Goal: Task Accomplishment & Management: Manage account settings

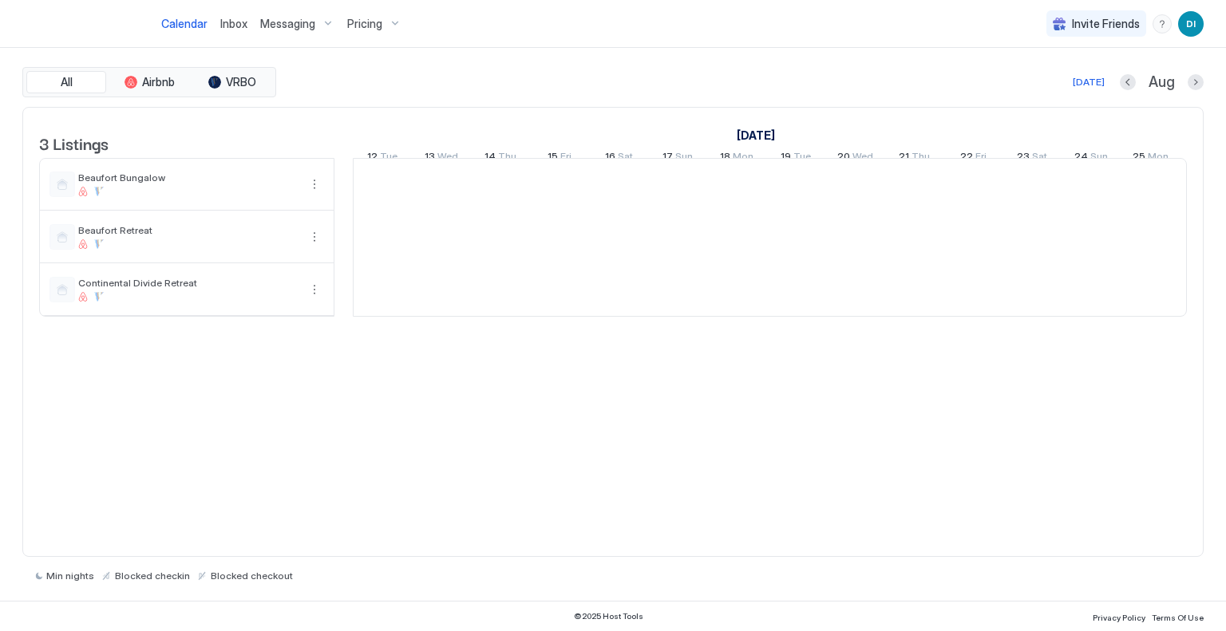
scroll to position [0, 887]
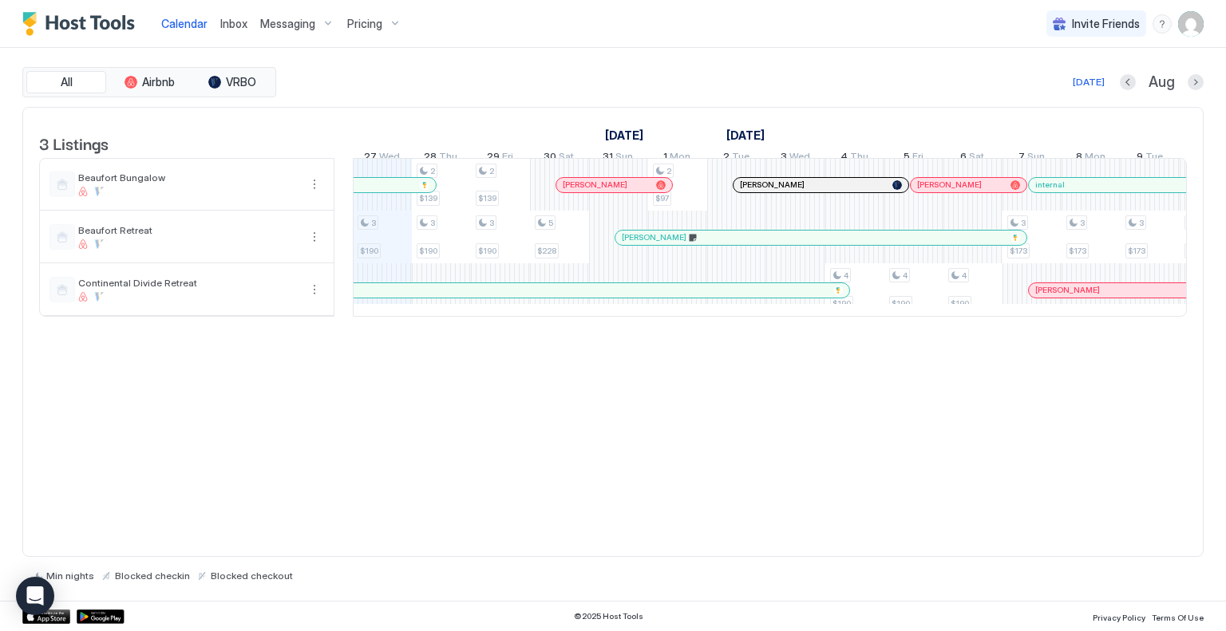
click at [358, 12] on div "Pricing" at bounding box center [374, 23] width 67 height 27
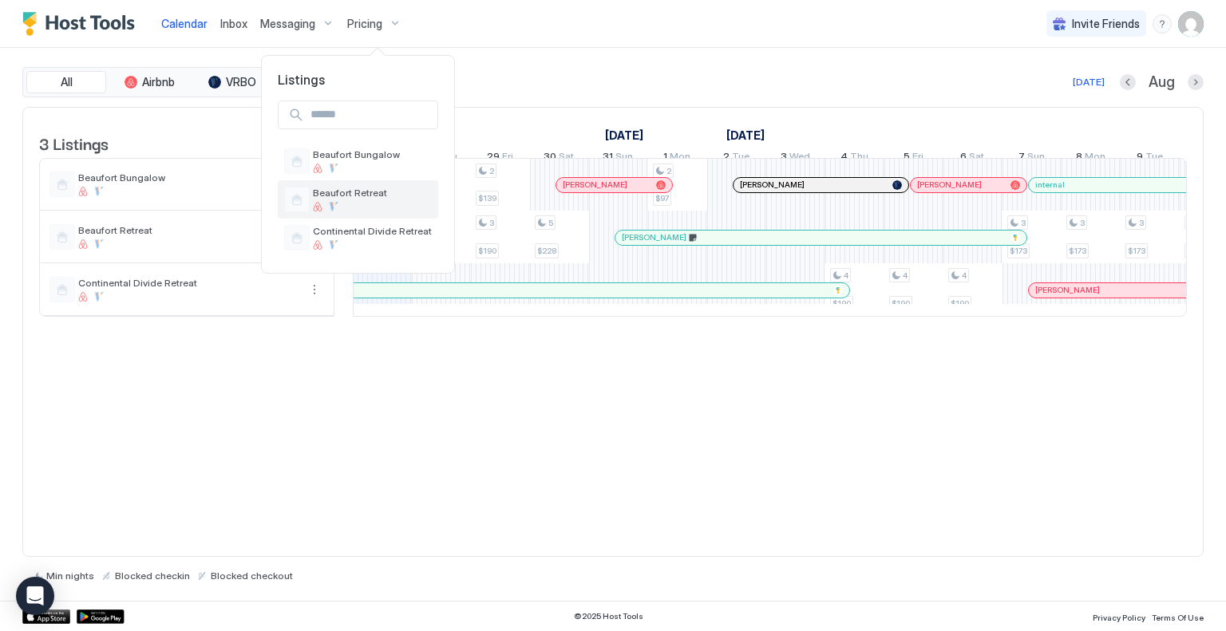
click at [349, 192] on span "Beaufort Retreat" at bounding box center [372, 193] width 119 height 12
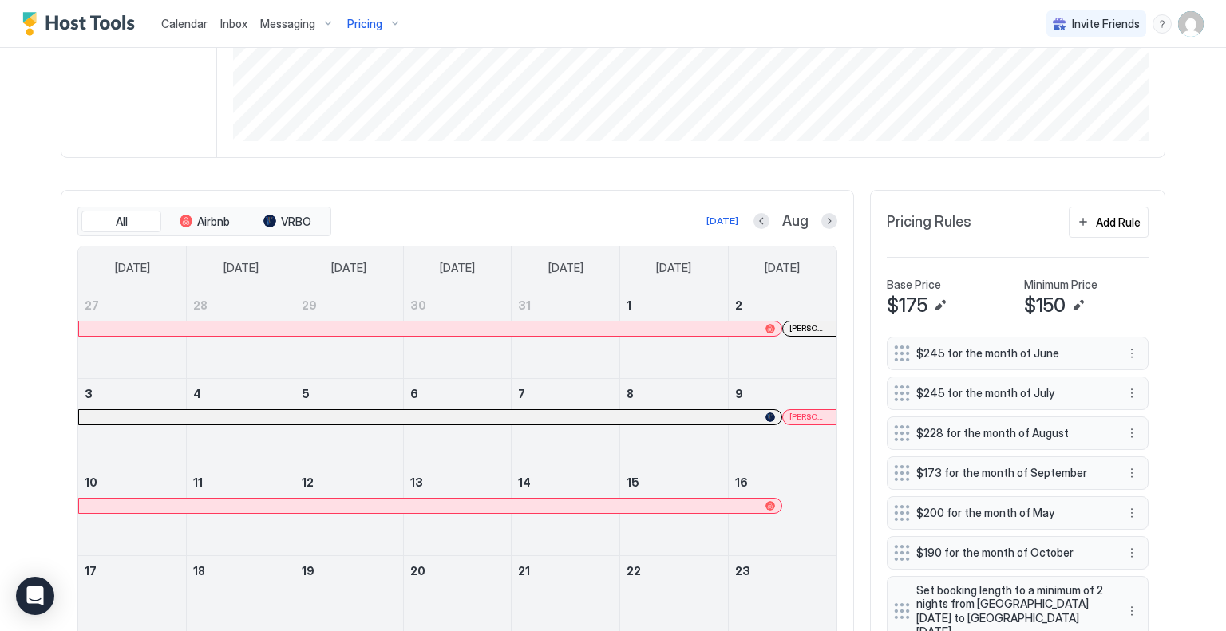
scroll to position [319, 0]
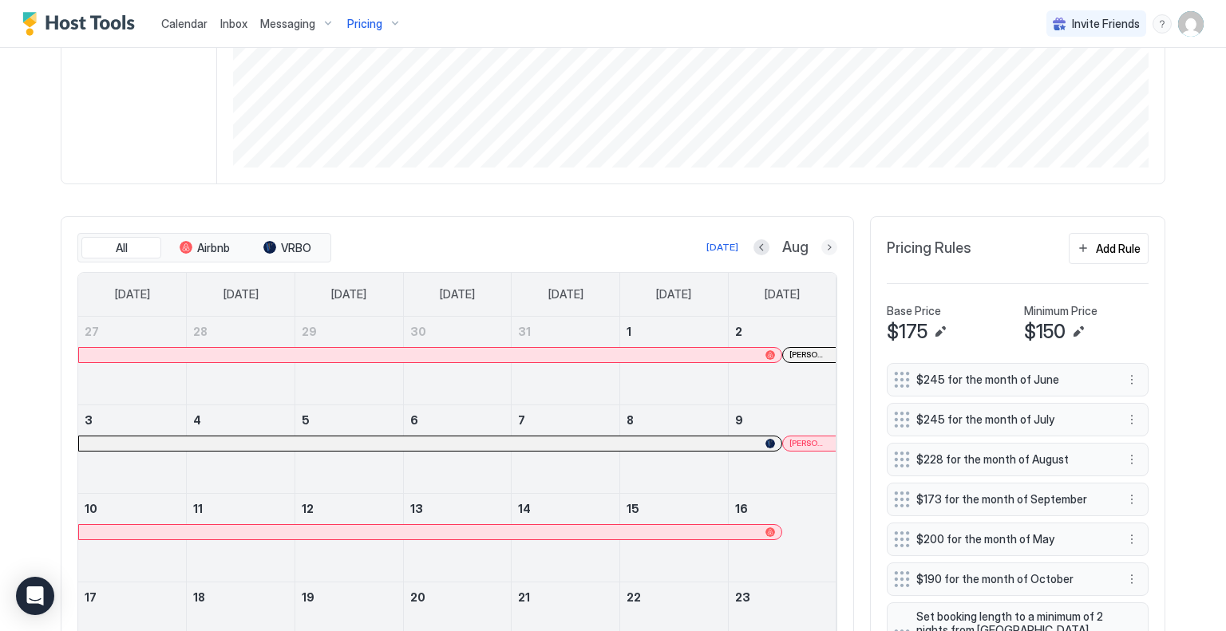
click at [823, 242] on button "Next month" at bounding box center [829, 247] width 16 height 16
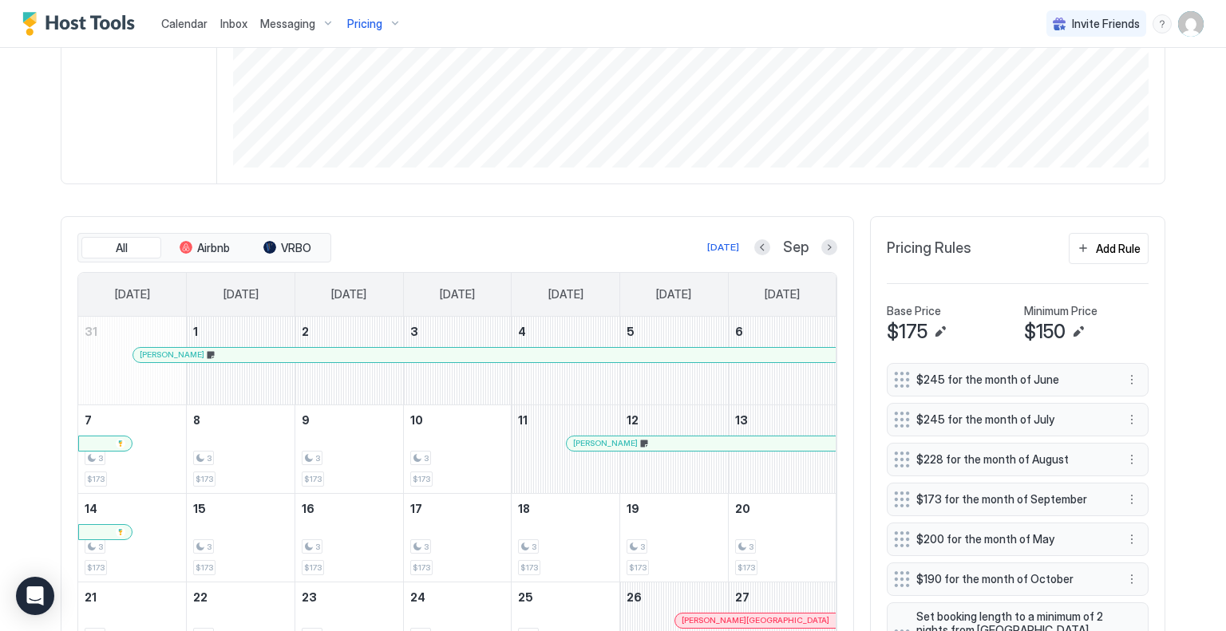
scroll to position [239, 0]
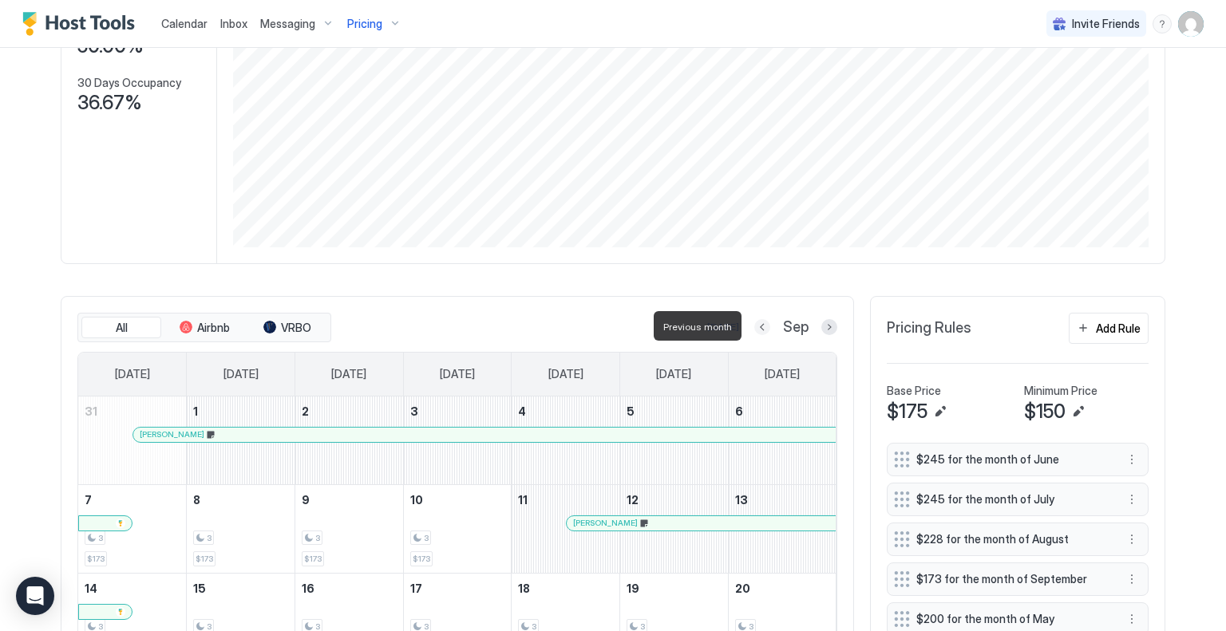
click at [760, 325] on button "Previous month" at bounding box center [762, 327] width 16 height 16
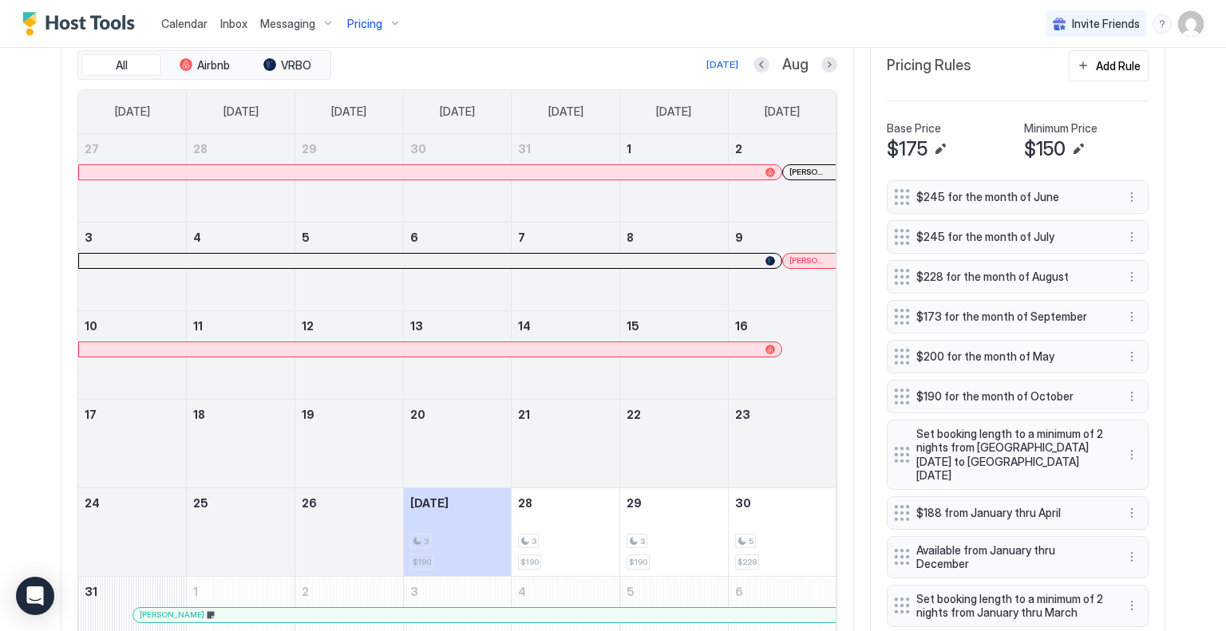
scroll to position [479, 0]
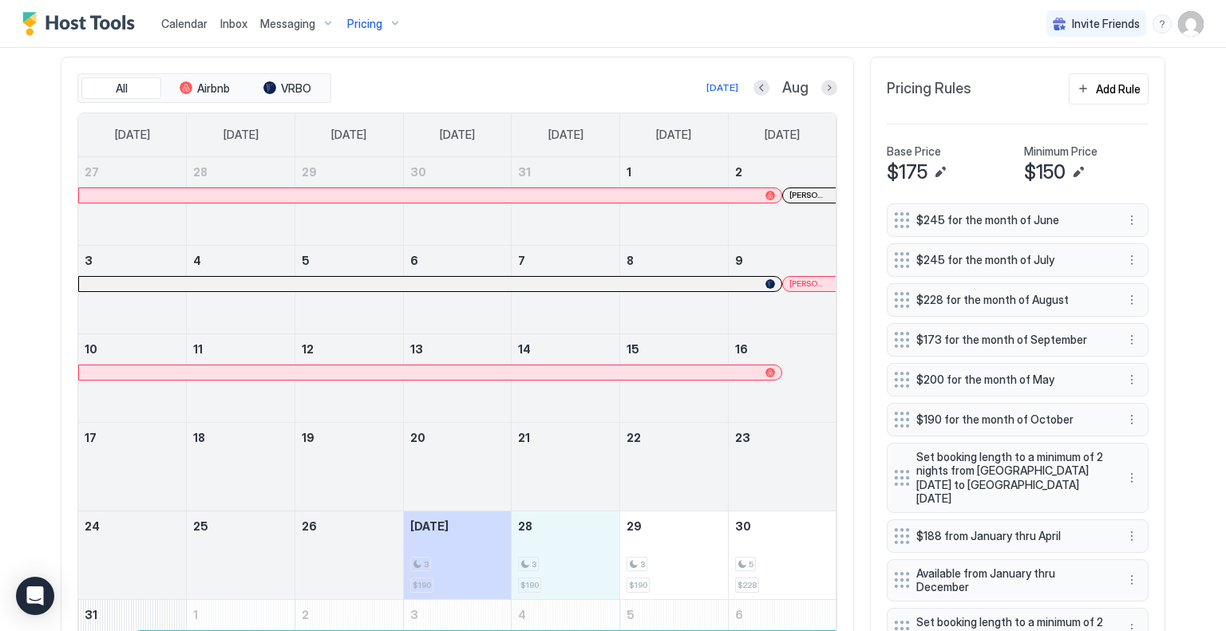
click at [558, 546] on div "3 $190" at bounding box center [565, 555] width 95 height 75
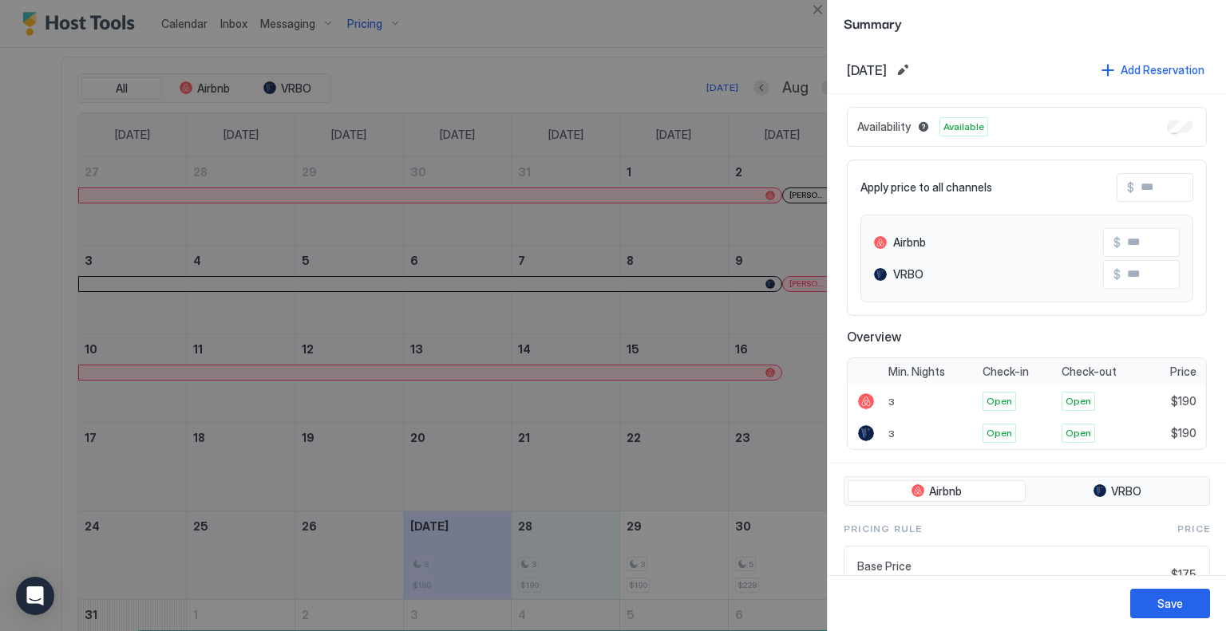
click at [774, 26] on div at bounding box center [613, 315] width 1226 height 631
click at [548, 538] on div at bounding box center [613, 315] width 1226 height 631
click at [1174, 60] on button "Add Reservation" at bounding box center [1153, 70] width 108 height 22
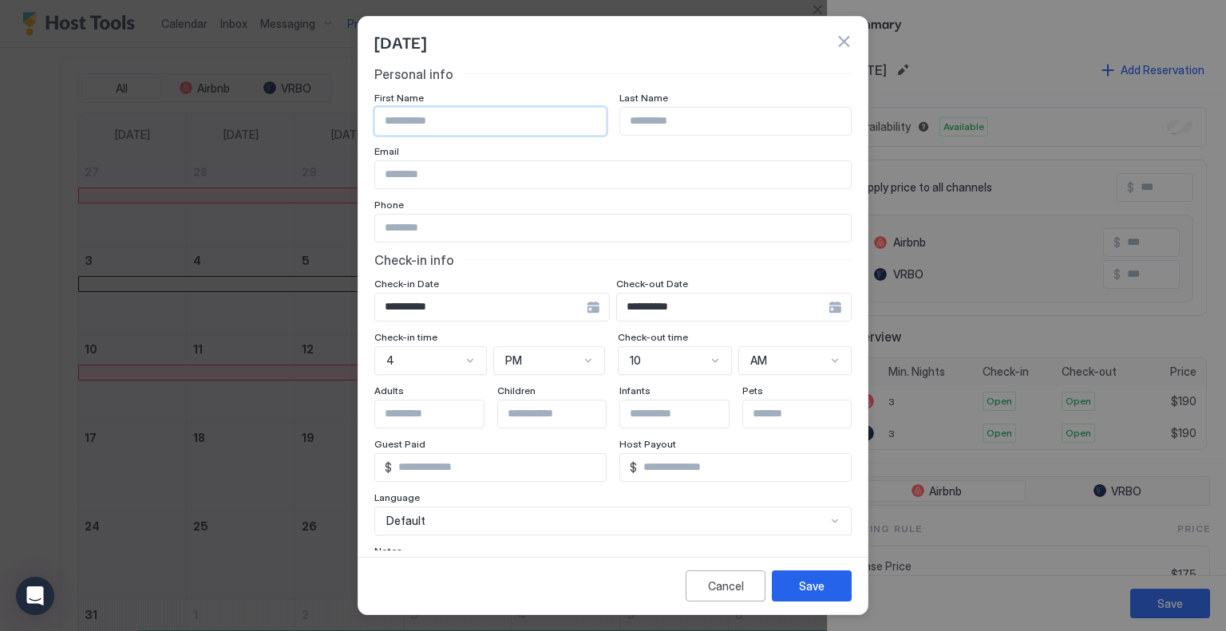
click at [406, 120] on input "Input Field" at bounding box center [490, 121] width 231 height 27
type input "**********"
click at [805, 586] on div "Save" at bounding box center [812, 586] width 26 height 17
